Goal: Information Seeking & Learning: Learn about a topic

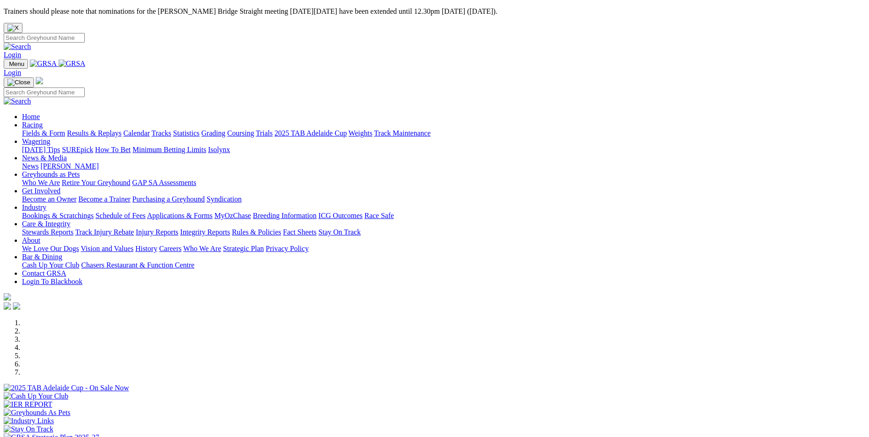
click at [98, 162] on link "[PERSON_NAME]" at bounding box center [69, 166] width 58 height 8
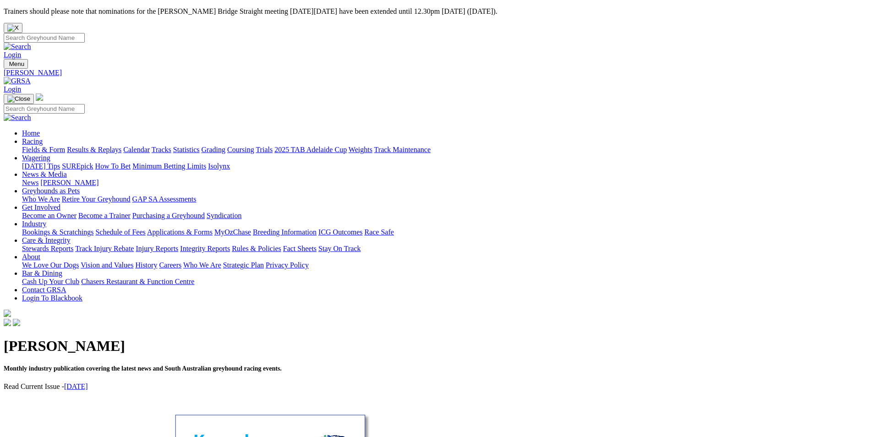
click at [88, 382] on link "August 2025" at bounding box center [76, 386] width 24 height 8
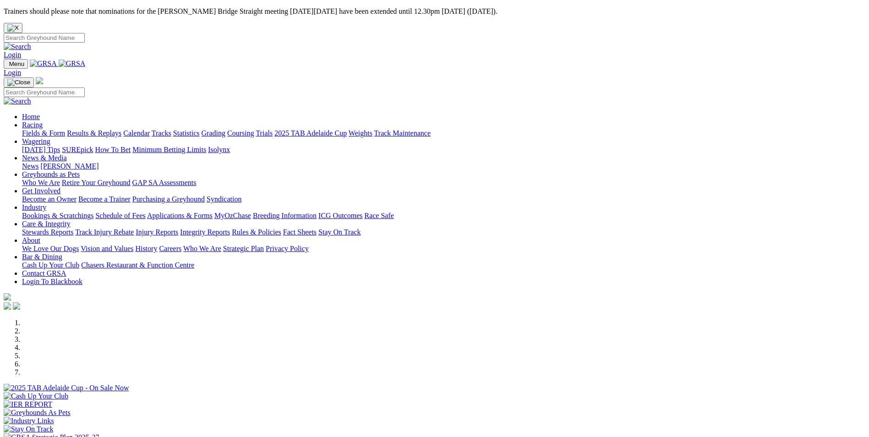
scroll to position [229, 0]
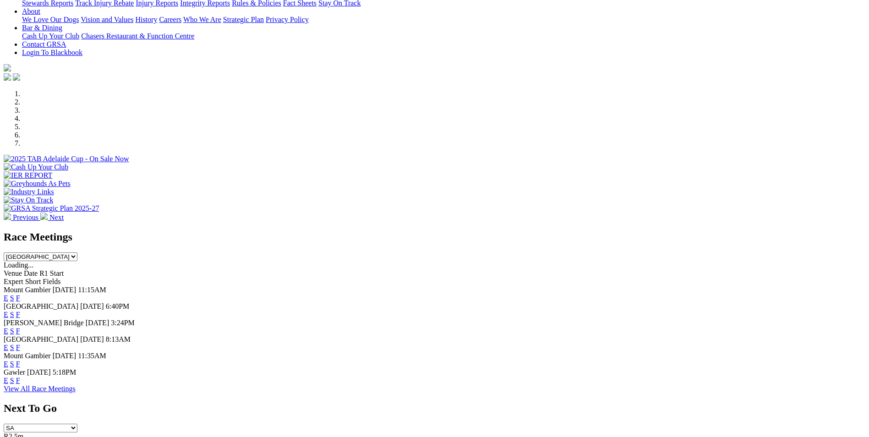
click at [20, 376] on link "F" at bounding box center [18, 380] width 4 height 8
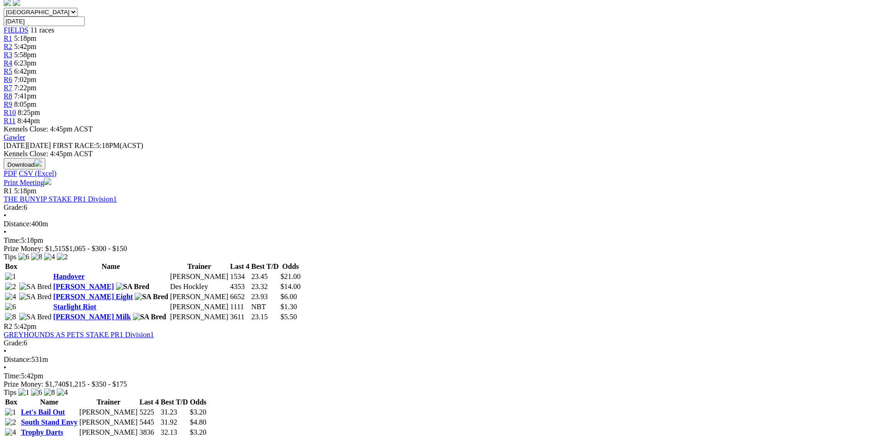
scroll to position [321, 0]
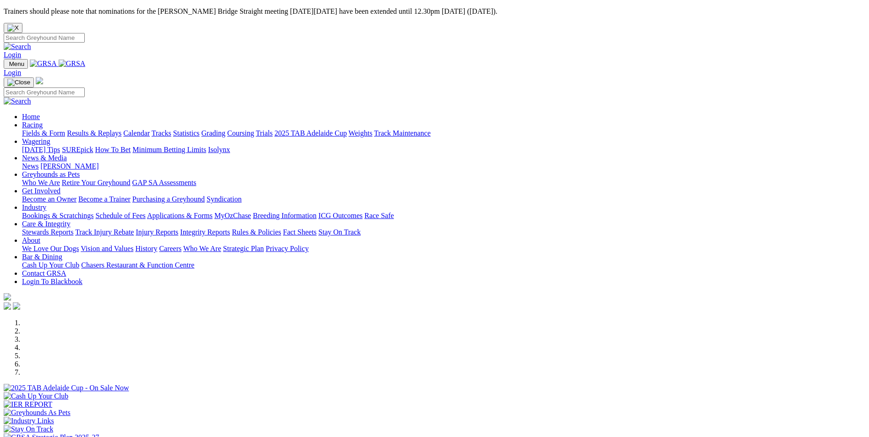
click at [150, 129] on link "Calendar" at bounding box center [136, 133] width 27 height 8
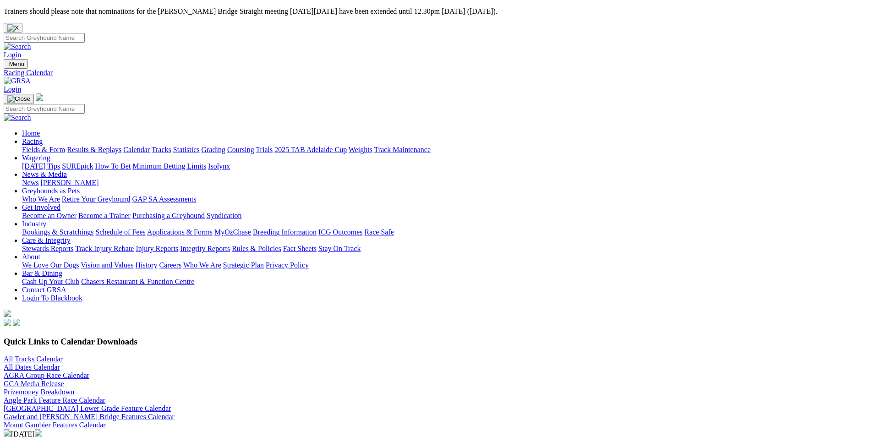
click at [42, 429] on img at bounding box center [38, 432] width 7 height 7
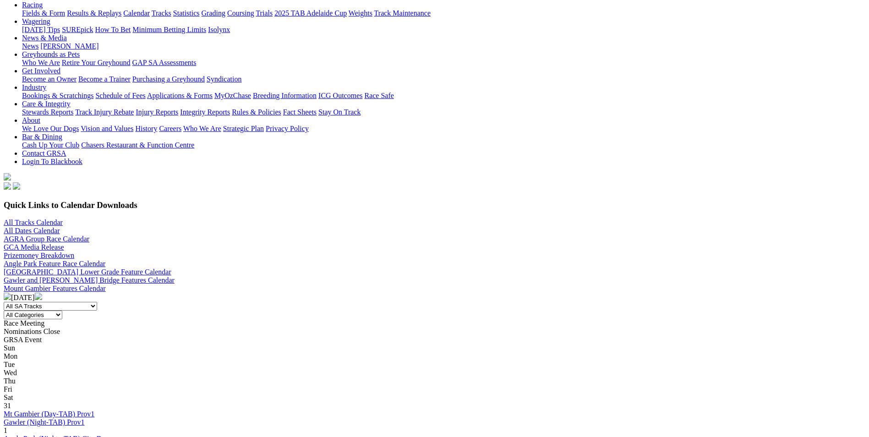
scroll to position [137, 0]
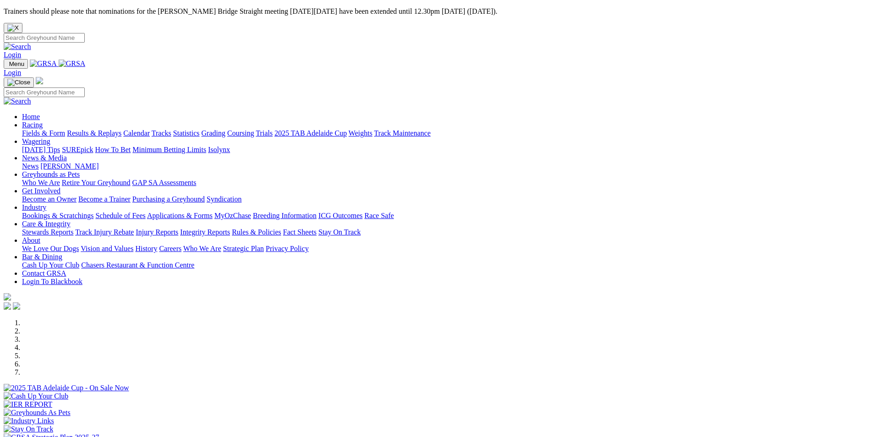
scroll to position [229, 0]
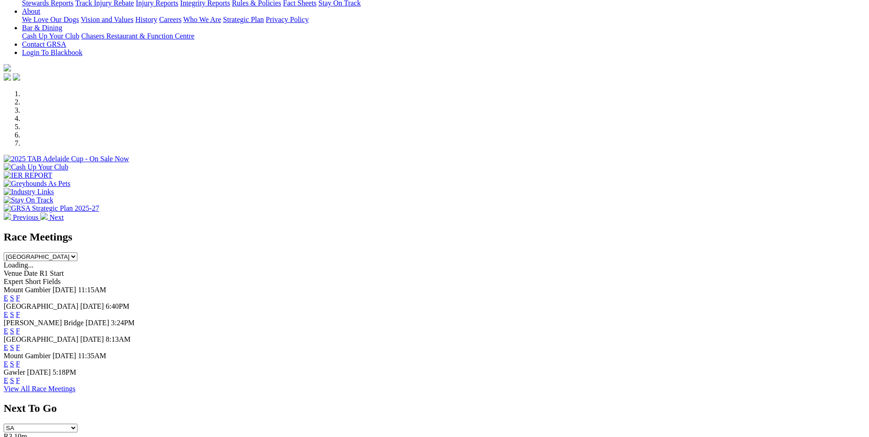
click at [20, 343] on link "F" at bounding box center [18, 347] width 4 height 8
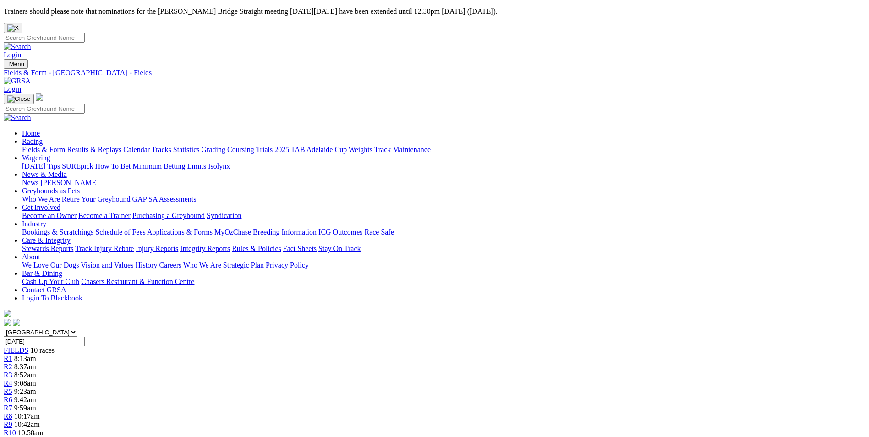
click at [150, 146] on link "Calendar" at bounding box center [136, 150] width 27 height 8
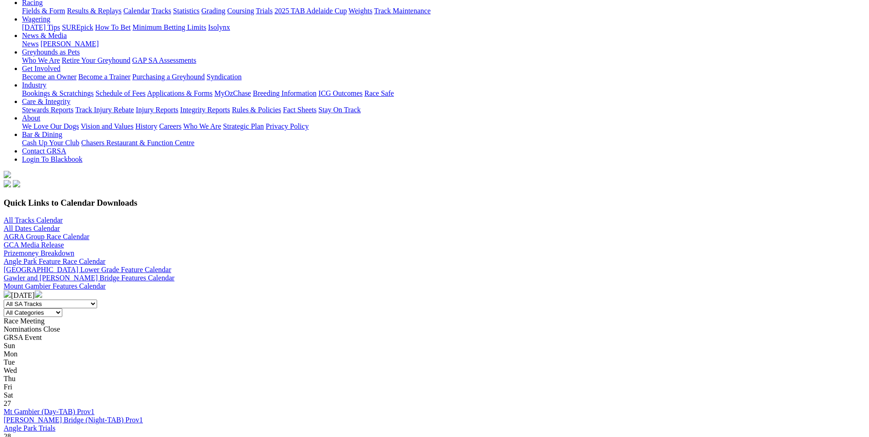
scroll to position [183, 0]
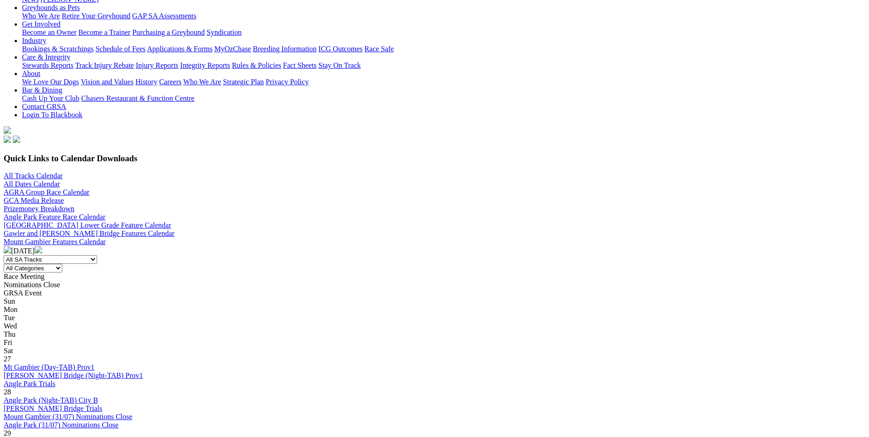
click at [42, 246] on img at bounding box center [38, 249] width 7 height 7
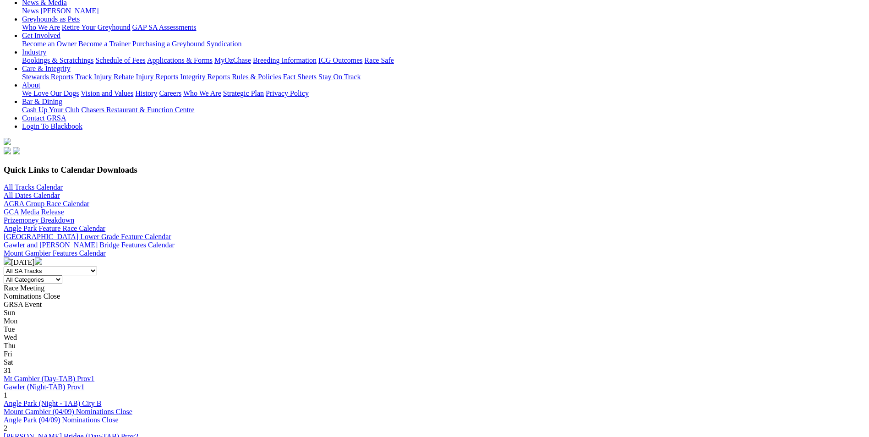
scroll to position [275, 0]
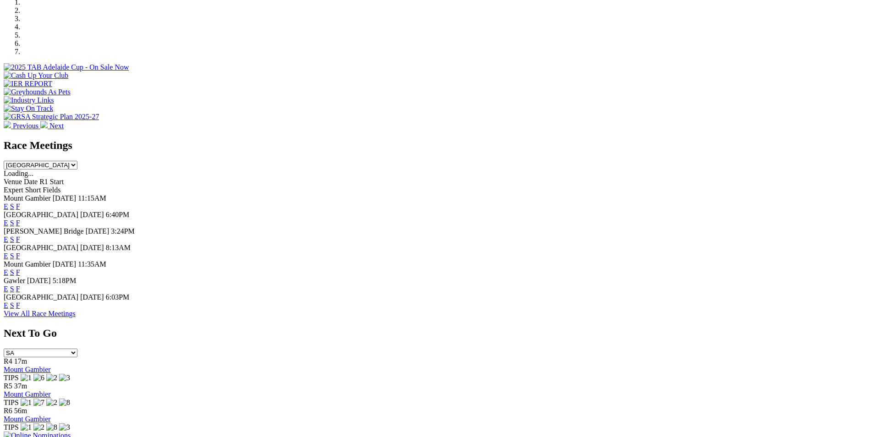
scroll to position [321, 0]
click at [548, 301] on div "E S F" at bounding box center [434, 305] width 861 height 8
click at [20, 309] on link "F" at bounding box center [18, 305] width 4 height 8
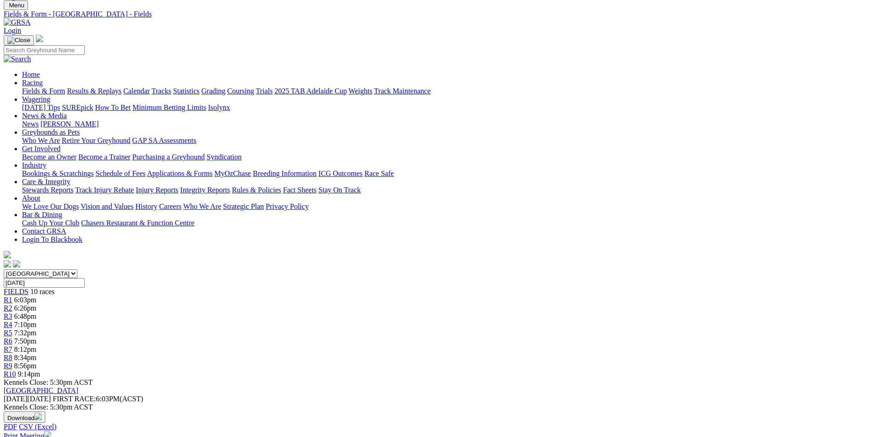
scroll to position [23, 0]
